Goal: Task Accomplishment & Management: Manage account settings

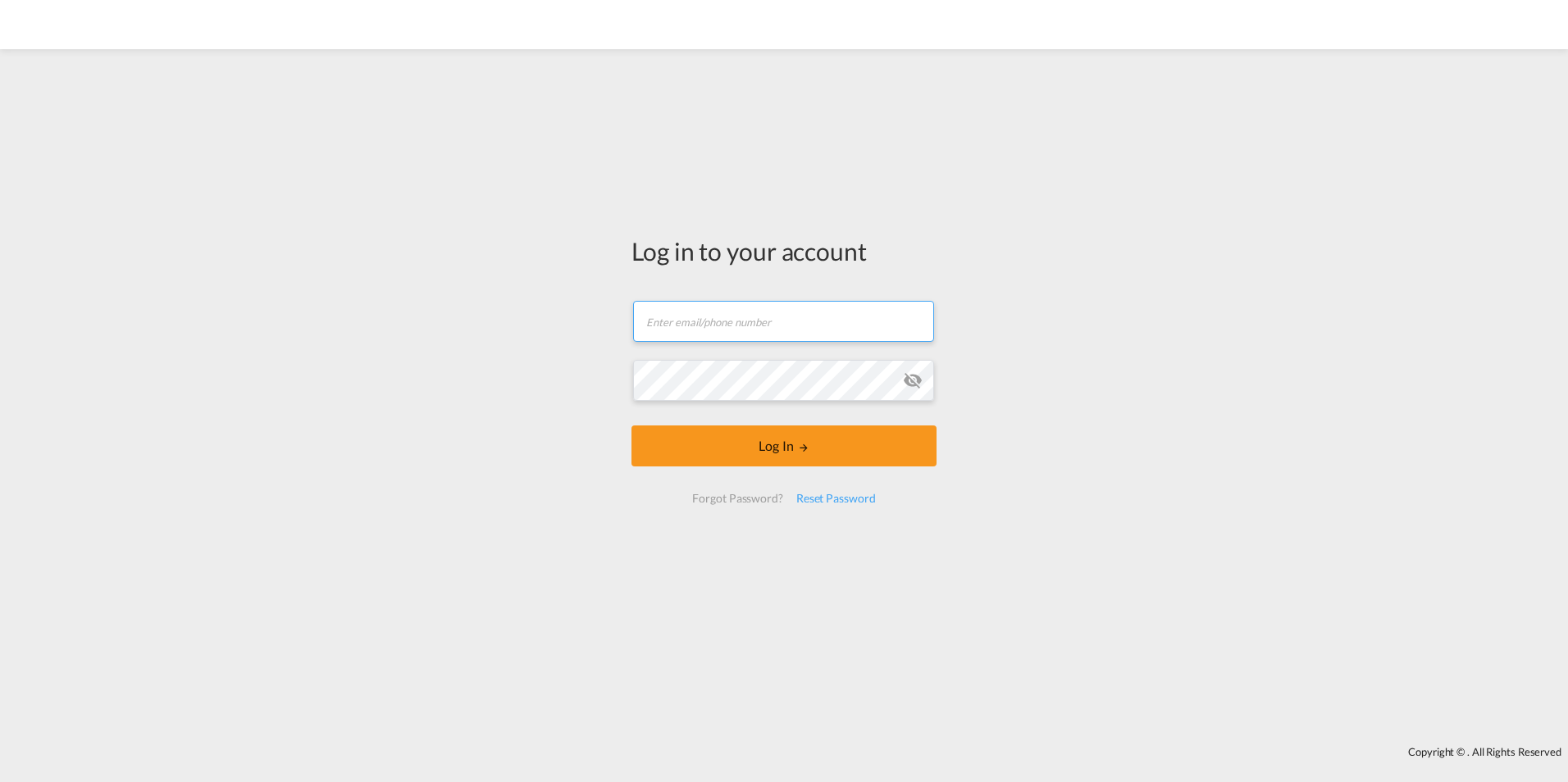
click at [683, 326] on input "text" at bounding box center [784, 322] width 301 height 41
type input "a"
drag, startPoint x: 613, startPoint y: 318, endPoint x: 562, endPoint y: 316, distance: 51.0
click at [562, 316] on div "Log in to your account a Email must be a valid e-mail address Password field is…" at bounding box center [784, 397] width 1568 height 680
type input "[EMAIL_ADDRESS][DOMAIN_NAME]"
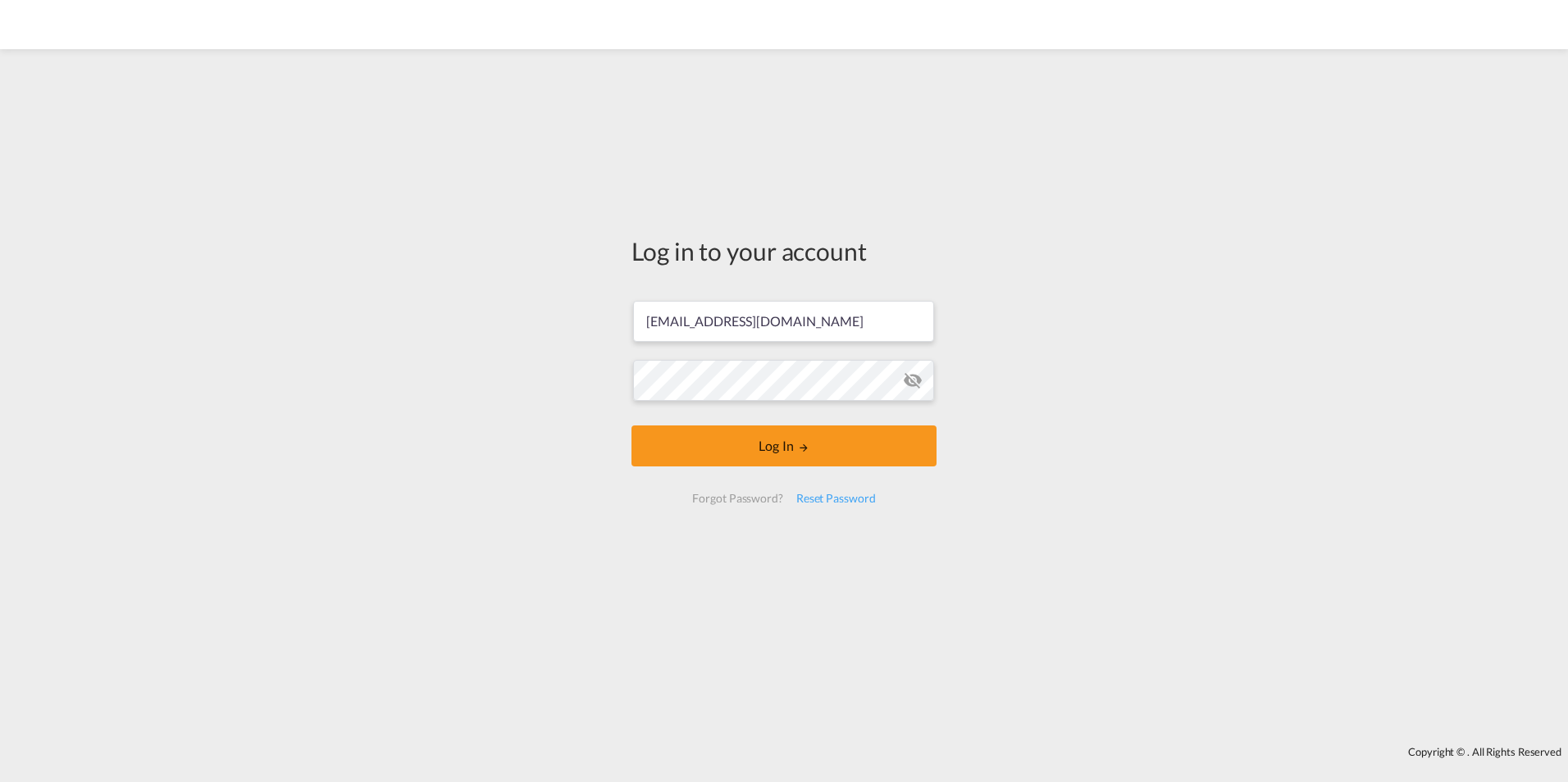
click at [912, 373] on md-icon "icon-eye-off" at bounding box center [912, 380] width 20 height 20
click at [804, 477] on form "[EMAIL_ADDRESS][DOMAIN_NAME] Log In Forgot Password? Reset Password" at bounding box center [784, 403] width 306 height 236
click at [809, 464] on button "Log In" at bounding box center [784, 446] width 306 height 41
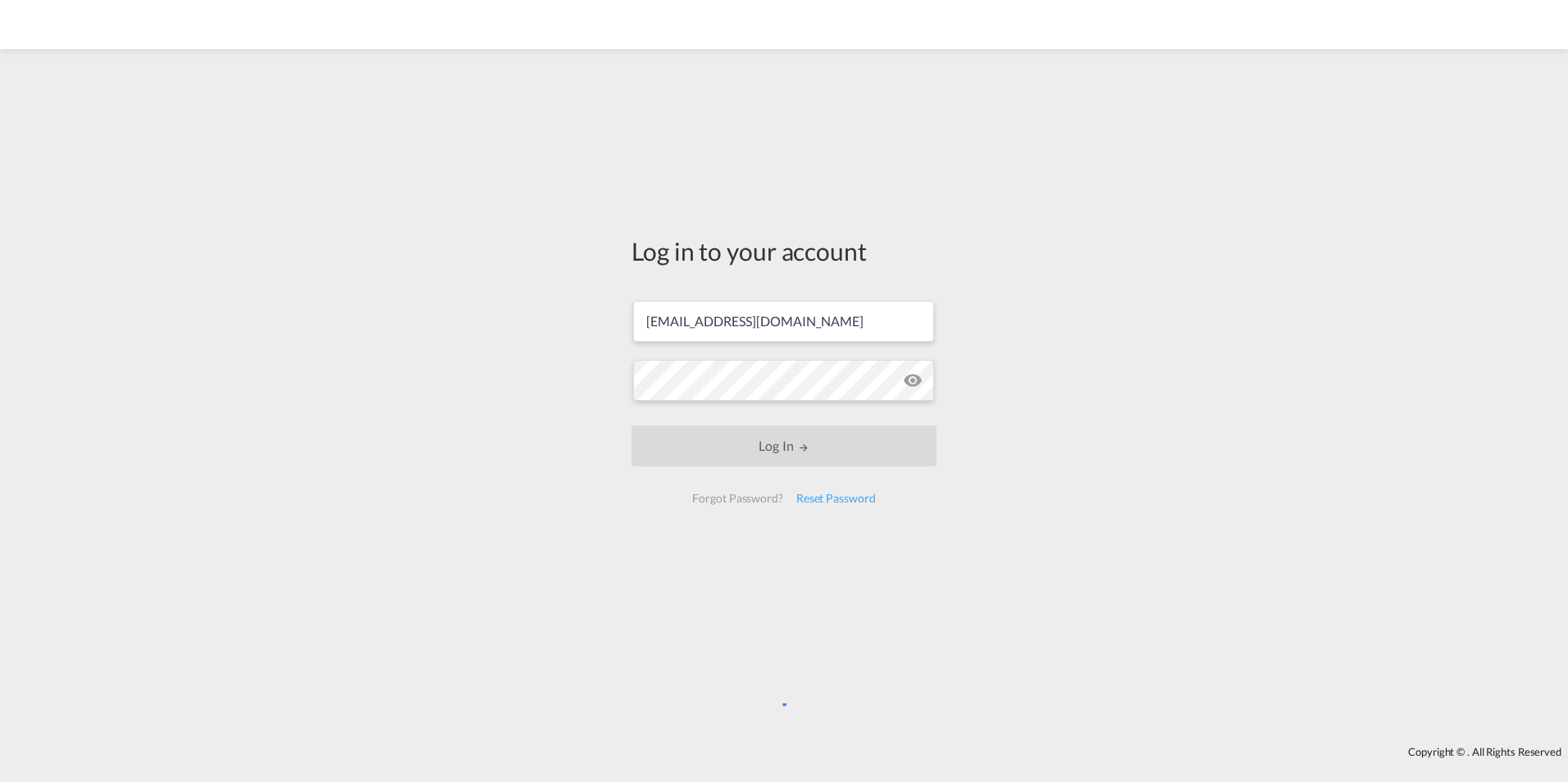
click at [1100, 492] on div "Log in to your account [EMAIL_ADDRESS][DOMAIN_NAME] Log In Forgot Password? Res…" at bounding box center [784, 397] width 1568 height 680
click at [969, 658] on div "Log in to your account [EMAIL_ADDRESS][DOMAIN_NAME] Log In Forgot Password? Res…" at bounding box center [784, 397] width 1568 height 680
